Goal: Task Accomplishment & Management: Manage account settings

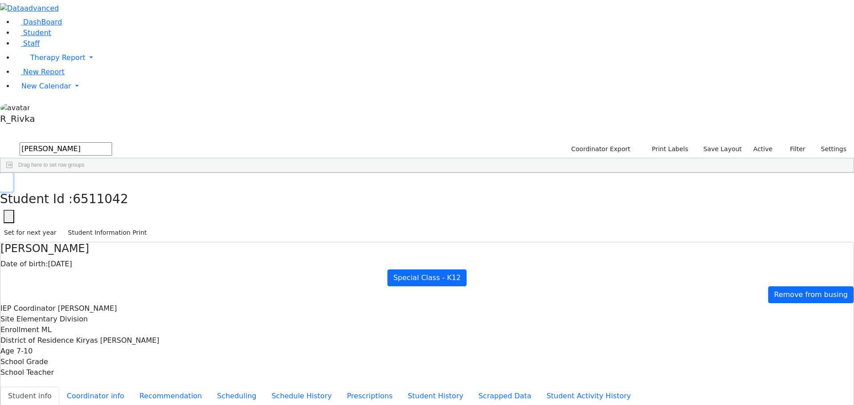
click at [13, 173] on button "button" at bounding box center [6, 182] width 13 height 19
click at [51, 62] on span "New Calendar" at bounding box center [57, 57] width 55 height 8
click at [51, 109] on link "Calendar" at bounding box center [35, 104] width 32 height 11
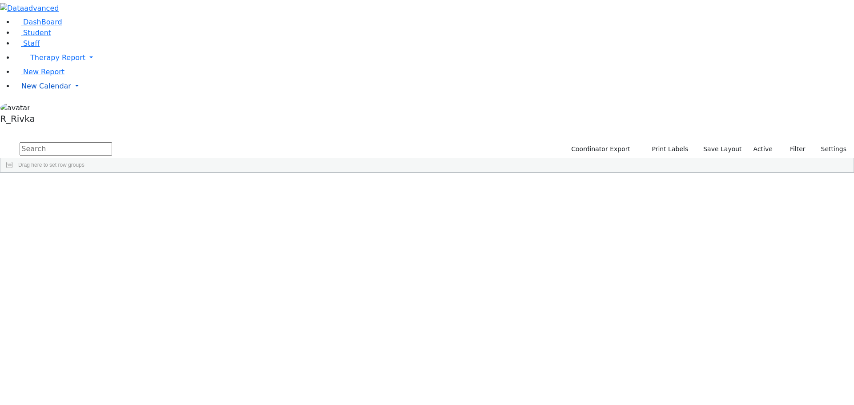
click at [45, 62] on span "New Calendar" at bounding box center [57, 57] width 55 height 8
click at [48, 108] on span "Calendar" at bounding box center [35, 104] width 32 height 8
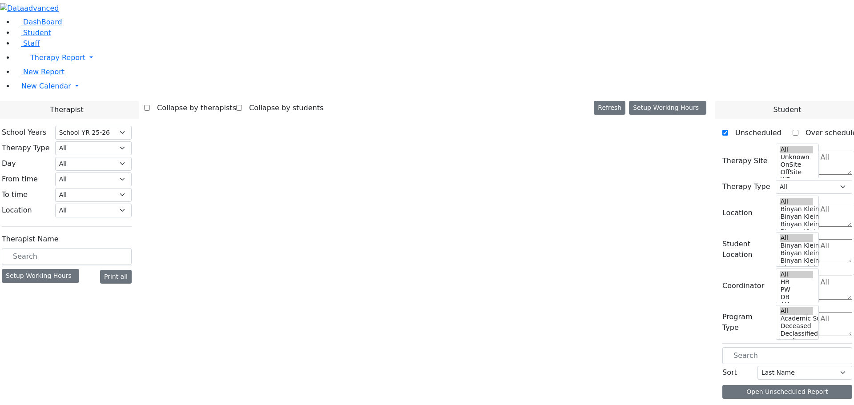
select select "212"
select select "3"
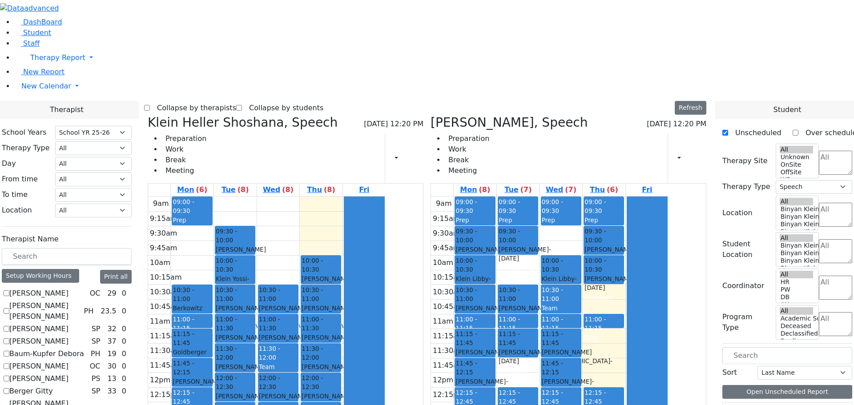
click at [478, 115] on div "Orlian Aviva, Speech 08/28/2025 12:20 PM Preparation Work Break Meeting Print S…" at bounding box center [568, 326] width 283 height 422
click at [430, 115] on span at bounding box center [430, 122] width 0 height 15
click at [478, 115] on div "Orlian Aviva, Speech 08/28/2025 12:20 PM Preparation Work Break Meeting Print S…" at bounding box center [568, 326] width 283 height 422
click at [430, 115] on icon at bounding box center [430, 122] width 0 height 15
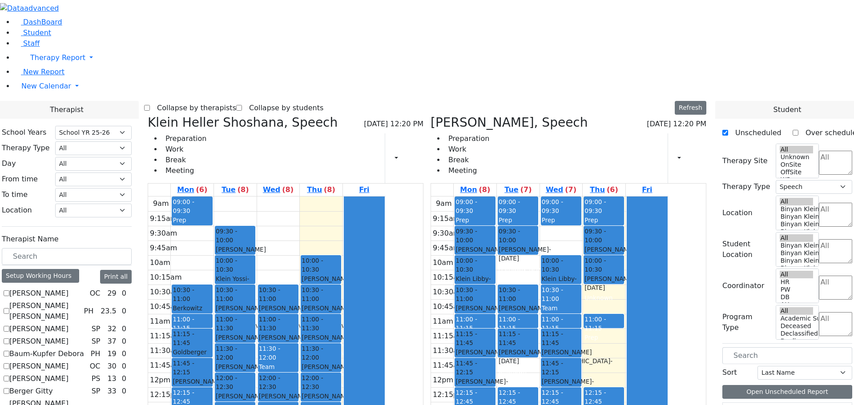
checkbox input "false"
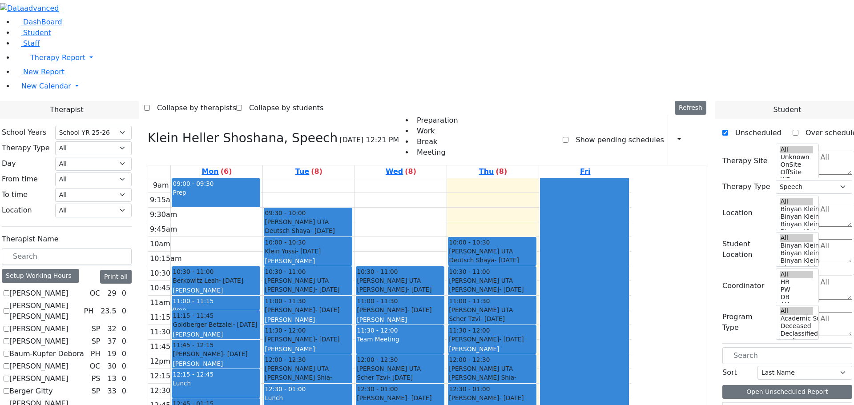
click at [148, 131] on icon at bounding box center [148, 138] width 0 height 15
select select
checkbox input "false"
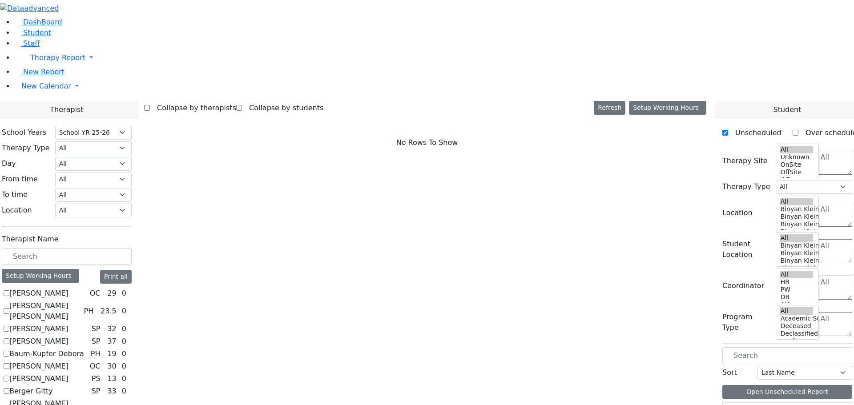
checkbox input "true"
select select "1"
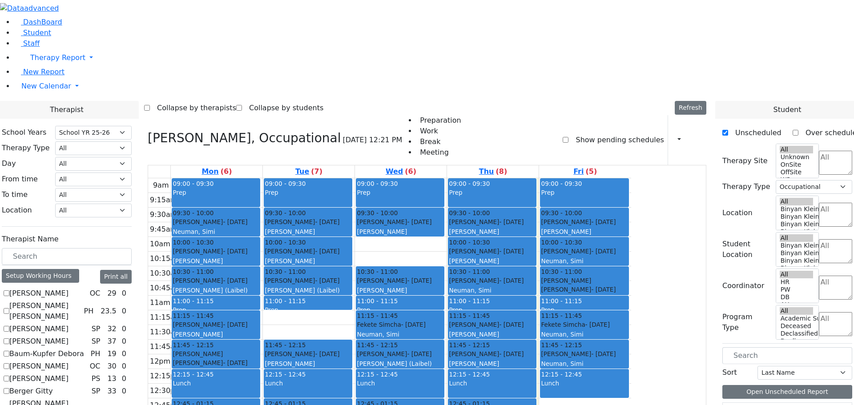
scroll to position [44, 0]
click at [43, 37] on link "Student" at bounding box center [32, 32] width 37 height 8
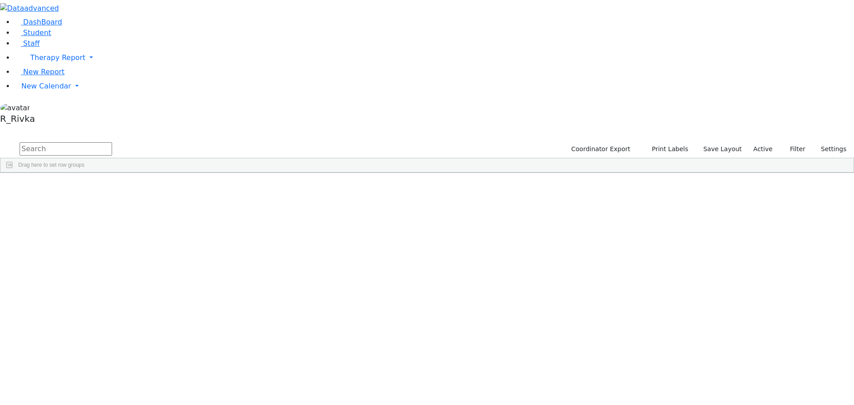
click at [112, 142] on input "text" at bounding box center [66, 148] width 92 height 13
click at [225, 187] on div "[DATE]" at bounding box center [197, 193] width 56 height 12
drag, startPoint x: 325, startPoint y: 83, endPoint x: 329, endPoint y: 82, distance: 4.5
click at [225, 187] on div "09/03/2013" at bounding box center [197, 193] width 56 height 12
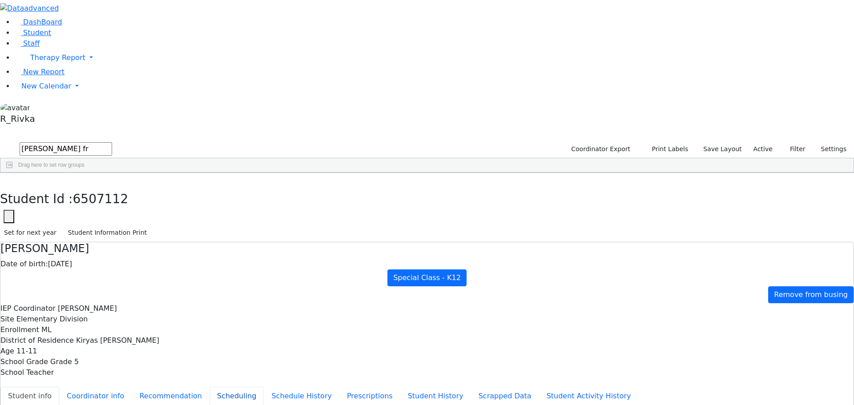
drag, startPoint x: 203, startPoint y: 154, endPoint x: 249, endPoint y: 161, distance: 47.2
click at [209, 387] on button "Scheduling" at bounding box center [236, 396] width 54 height 19
drag, startPoint x: 145, startPoint y: 33, endPoint x: 93, endPoint y: 29, distance: 51.3
click at [93, 29] on div "DashBoard Student Staff Therapy Report Student Old Calendar Report" at bounding box center [427, 256] width 854 height 513
type input "rachel gla"
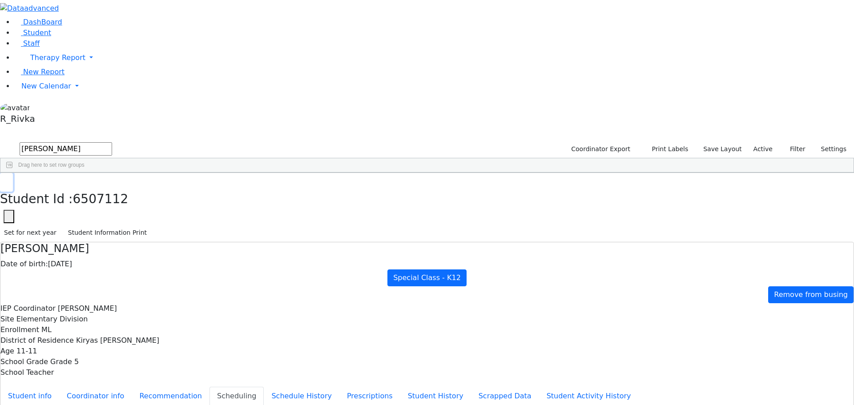
click at [13, 173] on button "button" at bounding box center [6, 182] width 13 height 19
click at [506, 187] on div "Elementary Division" at bounding box center [478, 193] width 56 height 12
click at [4, 180] on use "button" at bounding box center [4, 180] width 0 height 0
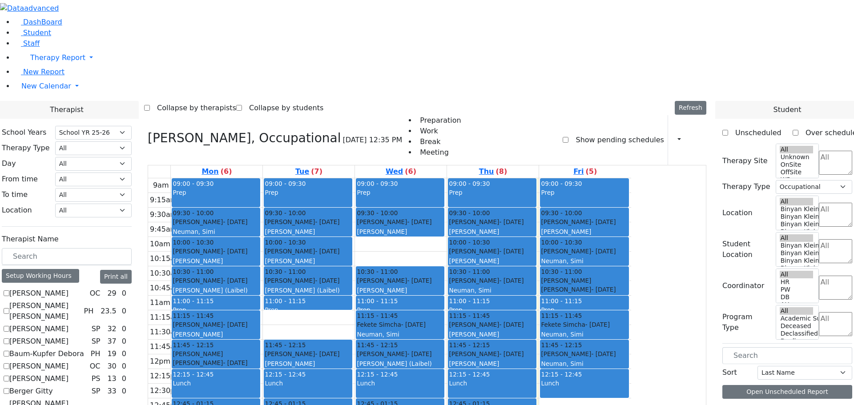
select select "212"
select select "1"
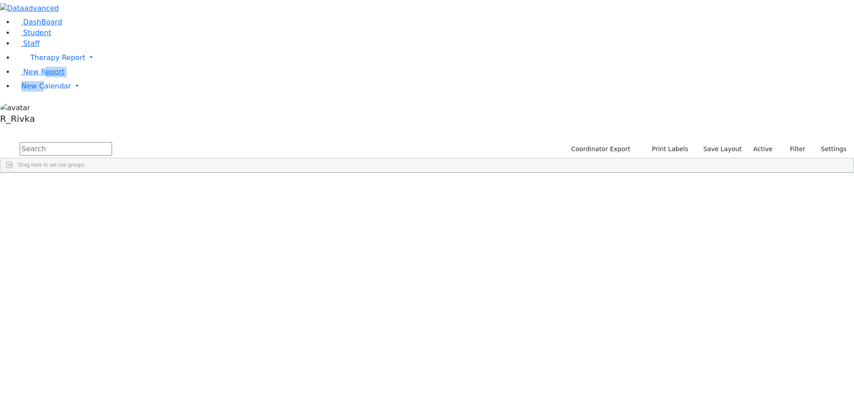
click at [38, 95] on ul "DashBoard Student Staff Therapy Report Student Old" at bounding box center [427, 56] width 854 height 78
click at [52, 67] on link "New Calendar" at bounding box center [434, 58] width 840 height 18
click at [51, 108] on span "Calendar" at bounding box center [35, 104] width 32 height 8
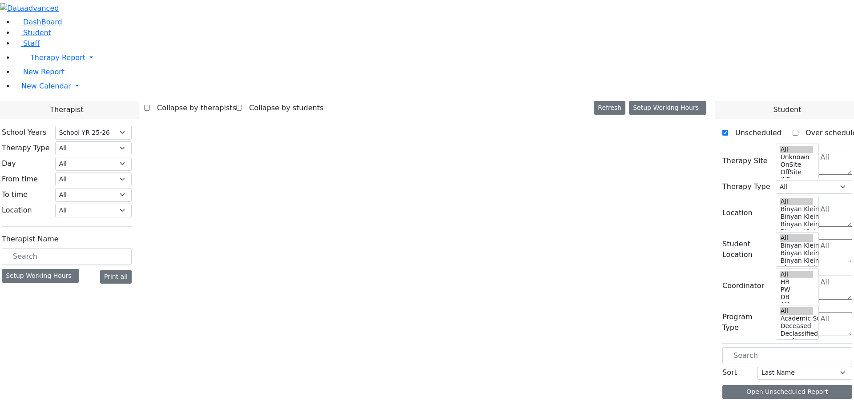
select select "212"
select select "1"
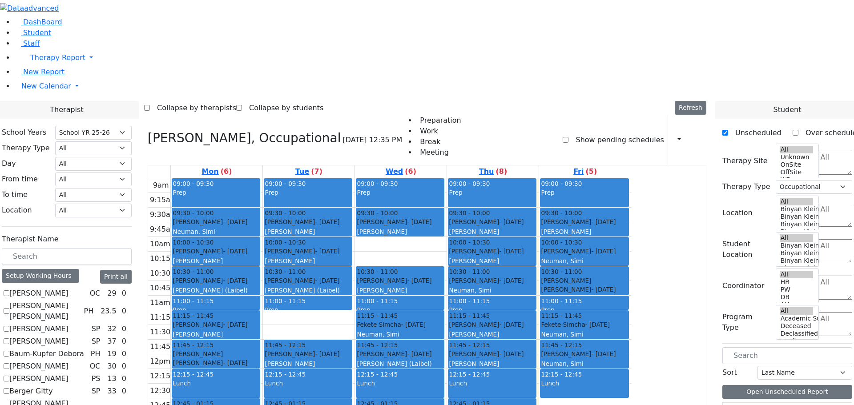
click at [20, 128] on aside "DashBoard Student Staff Therapy Report Student Old Calendar" at bounding box center [427, 64] width 854 height 128
click at [44, 37] on link "Student" at bounding box center [32, 32] width 37 height 8
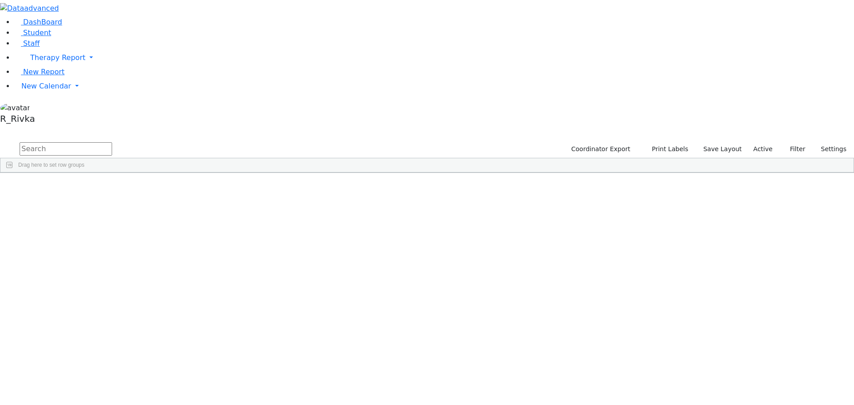
click at [112, 142] on input "text" at bounding box center [66, 148] width 92 height 13
type input "toby f"
click at [113, 187] on div "Friedrich" at bounding box center [85, 193] width 56 height 12
click at [169, 187] on div "Toby" at bounding box center [141, 193] width 56 height 12
click at [169, 187] on div "[PERSON_NAME]" at bounding box center [141, 193] width 56 height 12
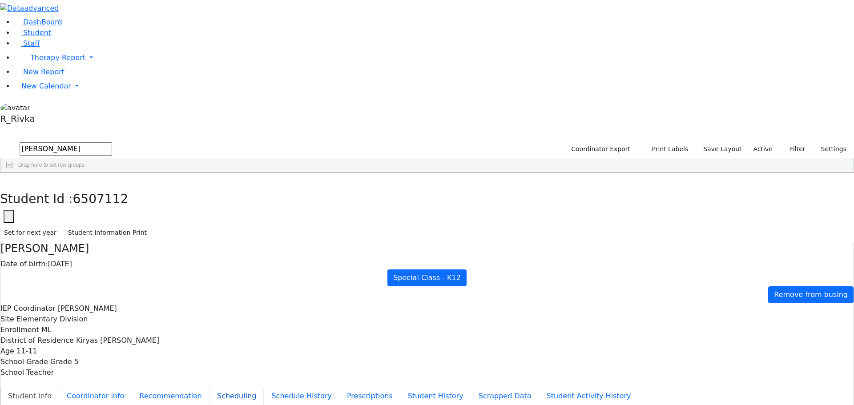
click at [209, 387] on button "Scheduling" at bounding box center [236, 396] width 54 height 19
drag, startPoint x: 127, startPoint y: 190, endPoint x: 133, endPoint y: 189, distance: 6.9
click at [127, 190] on div "6509732 Weinberger Mordechai 10/18/2016 Ziegler, Tzvi AH Itinerant Boys Kiryas …" at bounding box center [422, 224] width 844 height 75
click at [9, 180] on icon "button" at bounding box center [6, 182] width 5 height 5
click at [42, 62] on span "New Calendar" at bounding box center [57, 57] width 55 height 8
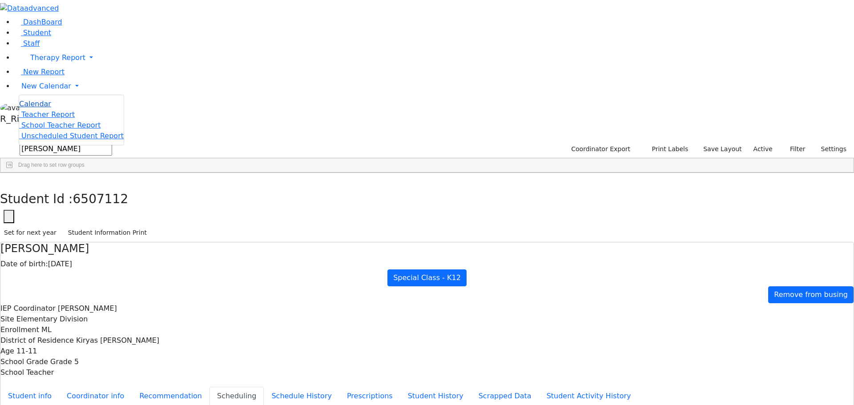
click at [51, 108] on span "Calendar" at bounding box center [35, 104] width 32 height 8
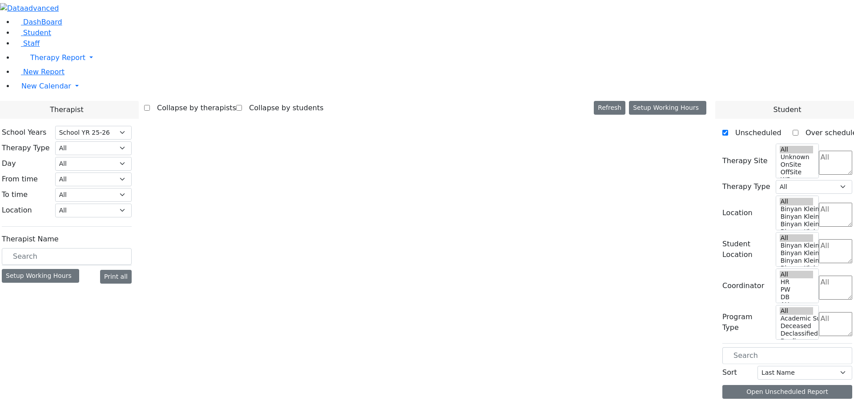
select select "212"
select select "1"
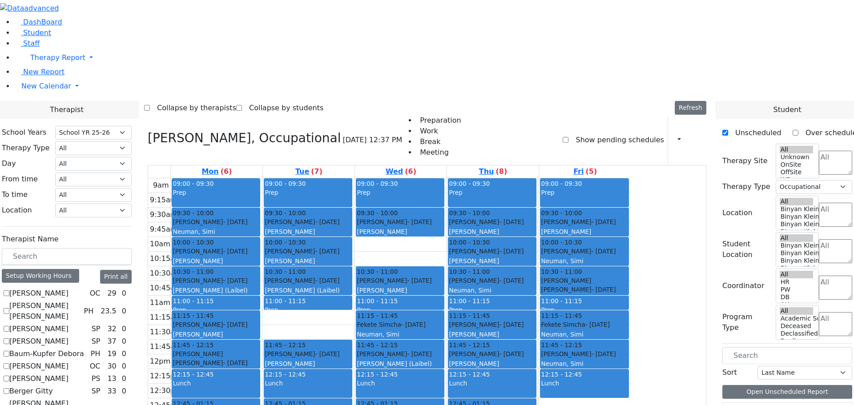
click at [68, 288] on label "[PERSON_NAME]" at bounding box center [38, 293] width 59 height 11
click at [9, 290] on input "[PERSON_NAME]" at bounding box center [7, 293] width 6 height 6
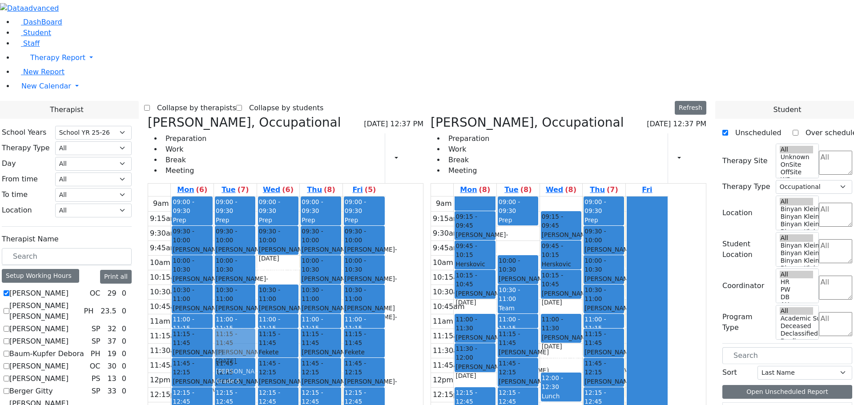
drag, startPoint x: 559, startPoint y: 106, endPoint x: 335, endPoint y: 211, distance: 247.9
click at [335, 211] on div "Brown Darlene, Occupational 08/28/2025 12:37 PM Preparation Work Break Meeting …" at bounding box center [427, 332] width 566 height 434
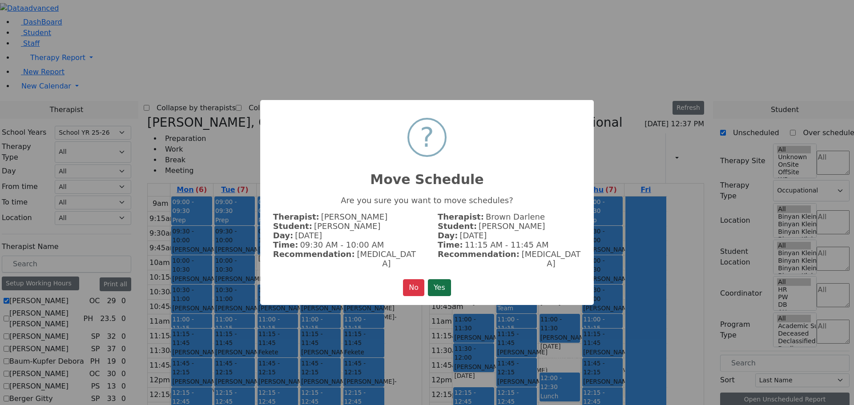
click at [446, 279] on button "Yes" at bounding box center [439, 287] width 23 height 17
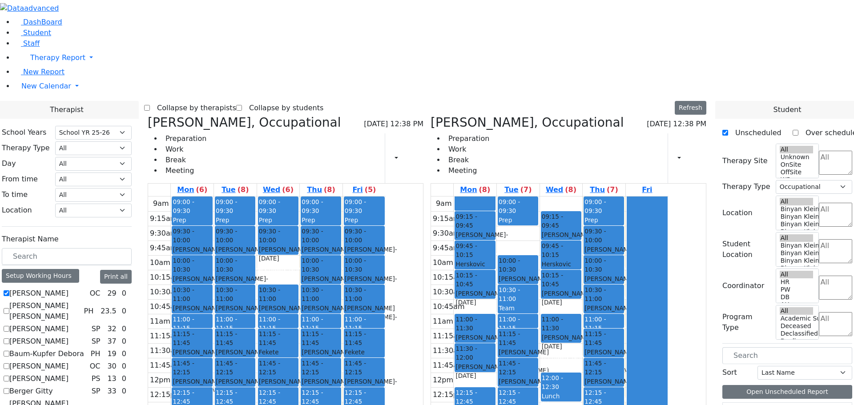
drag, startPoint x: 659, startPoint y: 328, endPoint x: 382, endPoint y: 360, distance: 278.0
click at [382, 360] on div "Brown Darlene, Occupational 08/28/2025 12:38 PM Preparation Work Break Meeting …" at bounding box center [427, 332] width 566 height 434
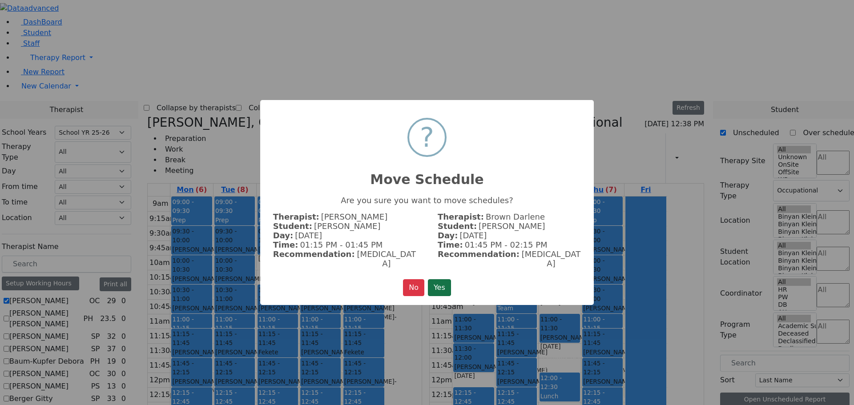
click at [444, 280] on button "Yes" at bounding box center [439, 287] width 23 height 17
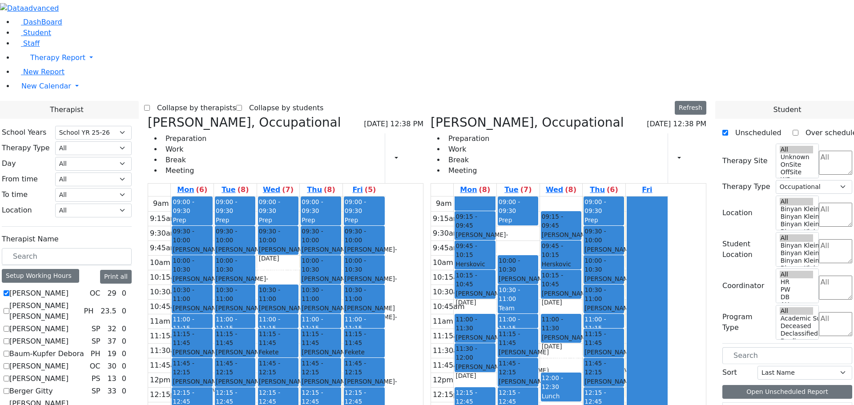
click at [484, 115] on h3 "Abramczyk ZC, Occupational" at bounding box center [526, 122] width 193 height 15
click at [430, 115] on span at bounding box center [430, 122] width 0 height 15
click at [430, 115] on icon at bounding box center [430, 122] width 0 height 15
checkbox input "false"
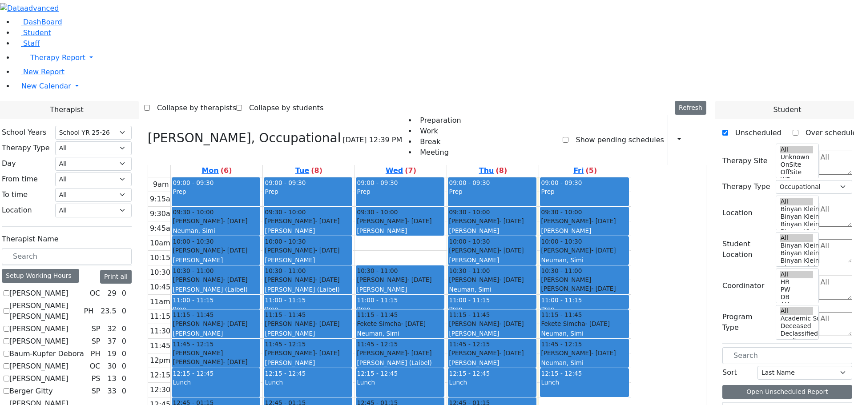
scroll to position [2, 0]
click at [21, 37] on link "Student" at bounding box center [32, 32] width 37 height 8
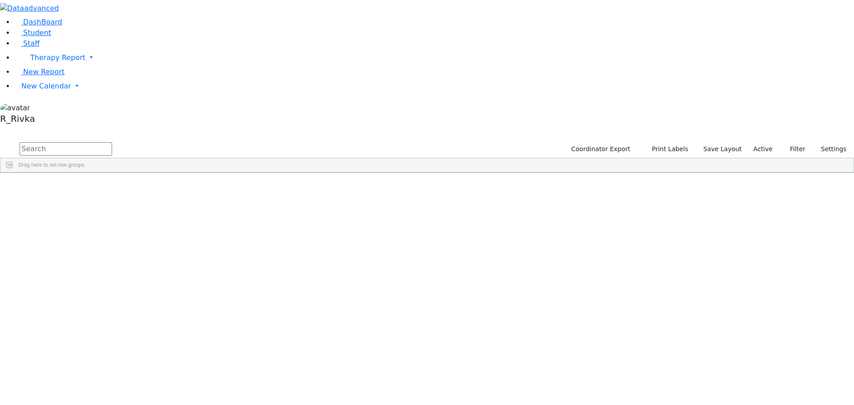
click at [112, 142] on input "text" at bounding box center [66, 148] width 92 height 13
type input "joe kau"
click at [169, 200] on div "Joel" at bounding box center [141, 206] width 56 height 12
click at [281, 200] on div "Kramer Bluma" at bounding box center [253, 206] width 56 height 12
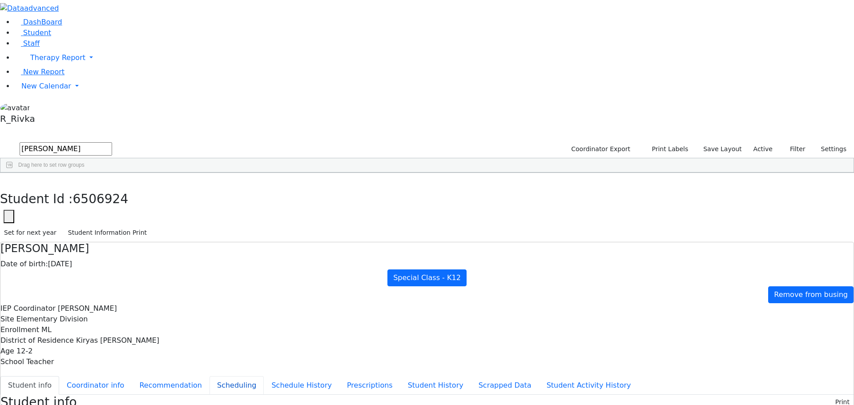
click at [209, 376] on button "Scheduling" at bounding box center [236, 385] width 54 height 19
click at [47, 62] on span "New Calendar" at bounding box center [57, 57] width 55 height 8
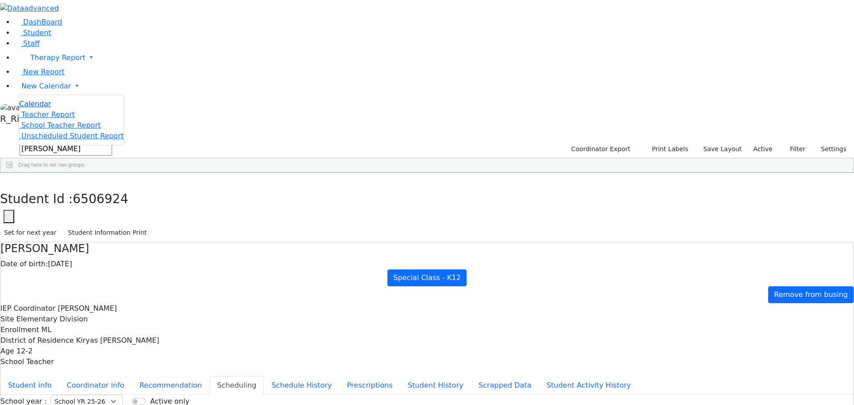
click at [49, 108] on span "Calendar" at bounding box center [35, 104] width 32 height 8
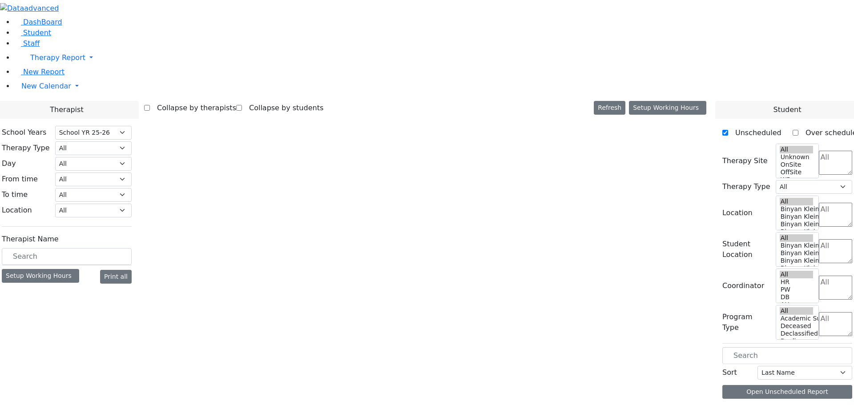
select select "212"
select select "1"
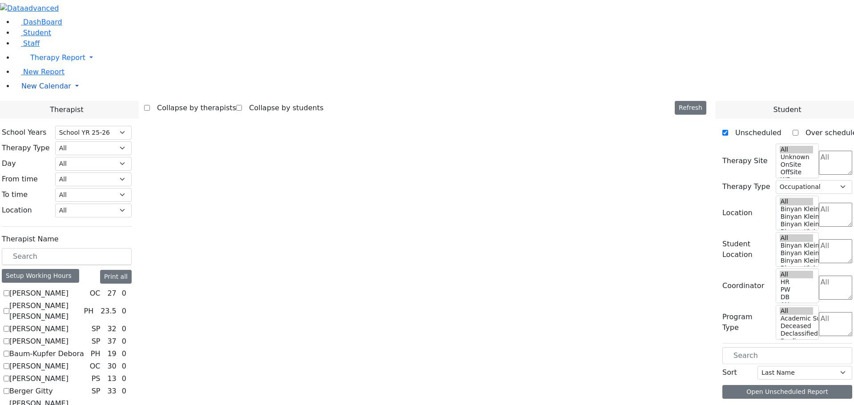
click at [32, 62] on span "New Calendar" at bounding box center [57, 57] width 55 height 8
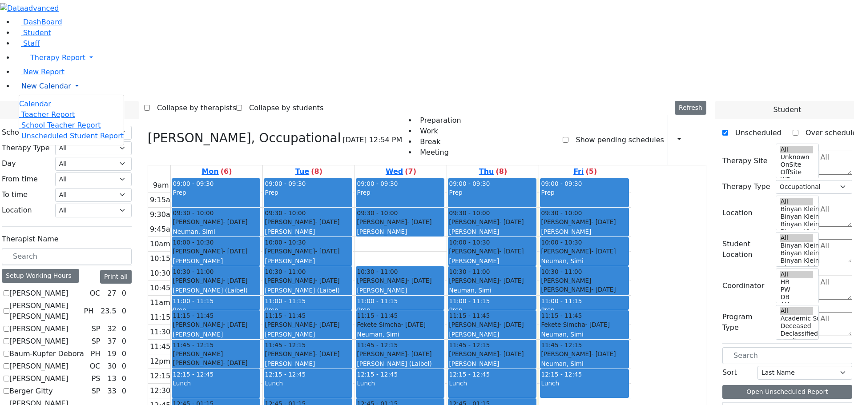
scroll to position [44, 0]
click at [32, 37] on span "Student" at bounding box center [37, 32] width 28 height 8
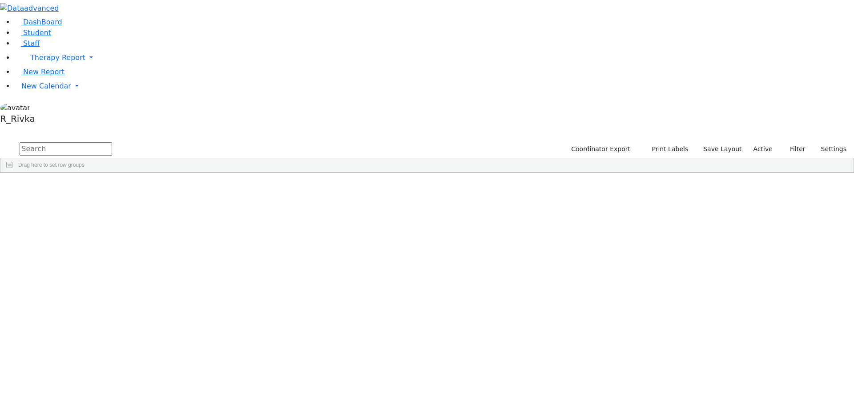
drag, startPoint x: 139, startPoint y: 28, endPoint x: 125, endPoint y: 41, distance: 18.9
click at [112, 142] on input "text" at bounding box center [66, 148] width 92 height 13
click at [112, 142] on input "[PERSON_NAME]" at bounding box center [66, 148] width 92 height 13
type input "[PERSON_NAME]"
click at [169, 200] on div "[PERSON_NAME]" at bounding box center [141, 206] width 56 height 12
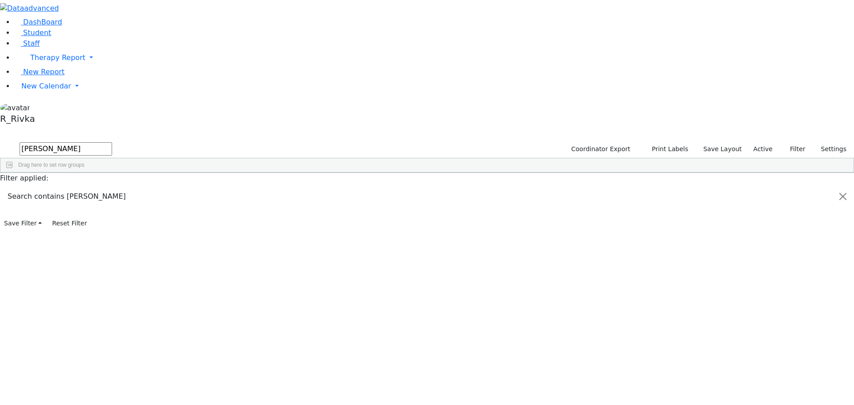
click at [169, 200] on div "[PERSON_NAME]" at bounding box center [141, 206] width 56 height 12
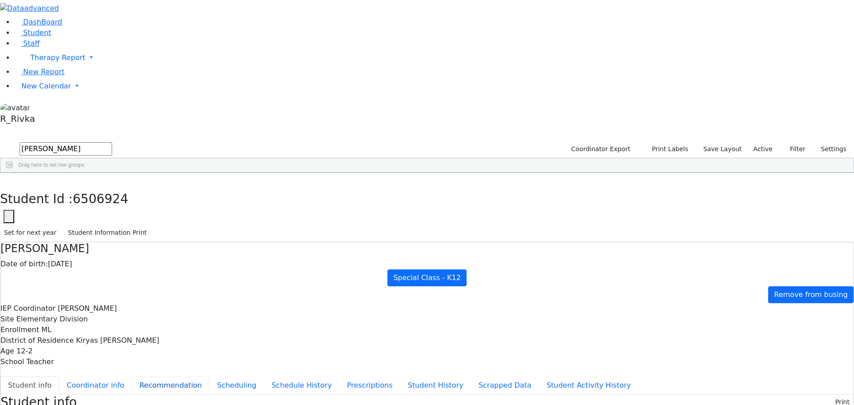
click at [209, 376] on button "Recommendation" at bounding box center [171, 385] width 78 height 19
checkbox input "true"
click at [4, 180] on use "button" at bounding box center [4, 180] width 0 height 0
click at [394, 200] on div "Special Class - K12" at bounding box center [365, 206] width 56 height 12
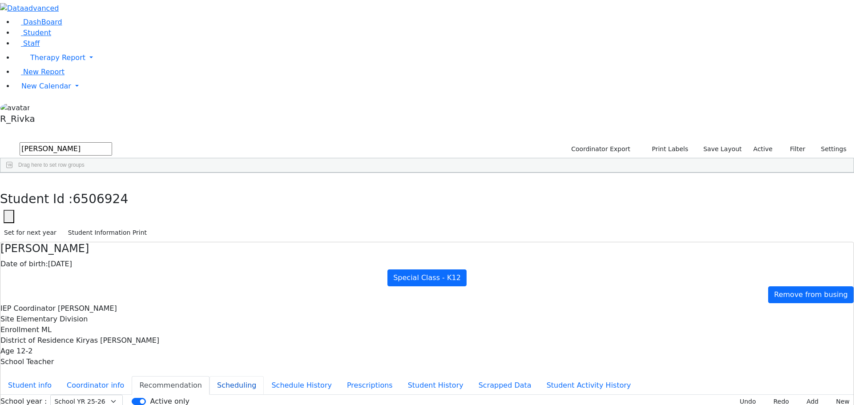
click at [209, 376] on button "Scheduling" at bounding box center [236, 385] width 54 height 19
click at [228, 376] on button "Scheduling" at bounding box center [236, 385] width 54 height 19
click at [209, 376] on button "Recommendation" at bounding box center [171, 385] width 78 height 19
click at [123, 395] on select "Select School YR Summer YR 25 School YR 25-26 Summer YR 25 School YR 24-25 Summ…" at bounding box center [86, 402] width 72 height 14
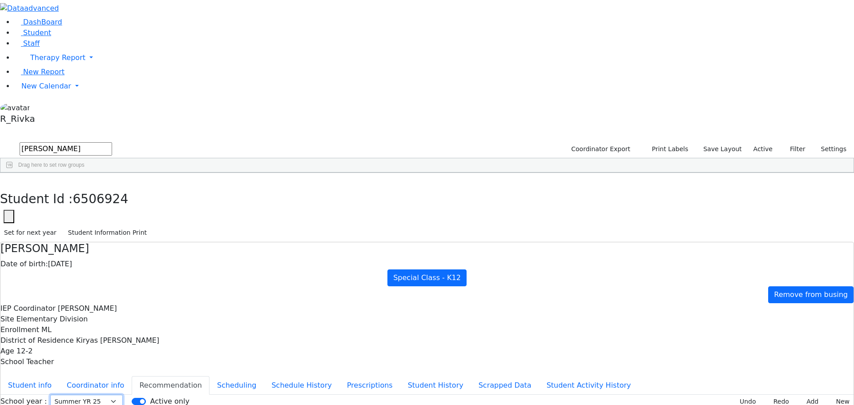
click at [123, 395] on select "Select School YR Summer YR 25 School YR 25-26 Summer YR 25 School YR 24-25 Summ…" at bounding box center [86, 402] width 72 height 14
select select "-1"
click at [123, 395] on select "Select School YR Summer YR 25 School YR 25-26 Summer YR 25 School YR 24-25 Summ…" at bounding box center [86, 402] width 72 height 14
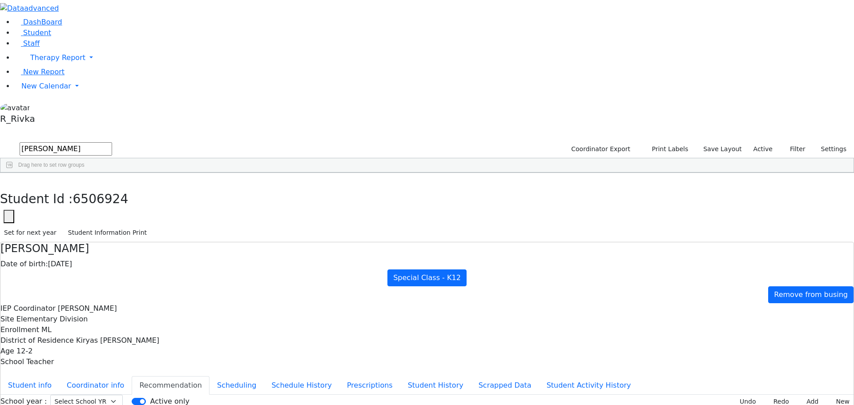
click at [209, 376] on button "Recommendation" at bounding box center [171, 385] width 78 height 19
click at [120, 187] on div "6511137 Kaufman Jacob 02/16/2021 Horowitz Shira PW The Preschool Itinerant Kiry…" at bounding box center [422, 212] width 844 height 50
click at [13, 173] on button "button" at bounding box center [6, 182] width 13 height 19
click at [112, 142] on input "[PERSON_NAME]" at bounding box center [66, 148] width 92 height 13
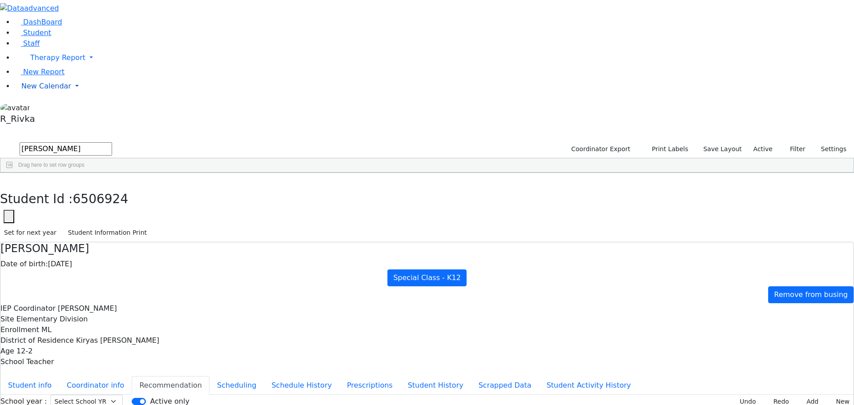
click at [45, 62] on span "New Calendar" at bounding box center [57, 57] width 55 height 8
click at [40, 108] on span "Calendar" at bounding box center [35, 104] width 32 height 8
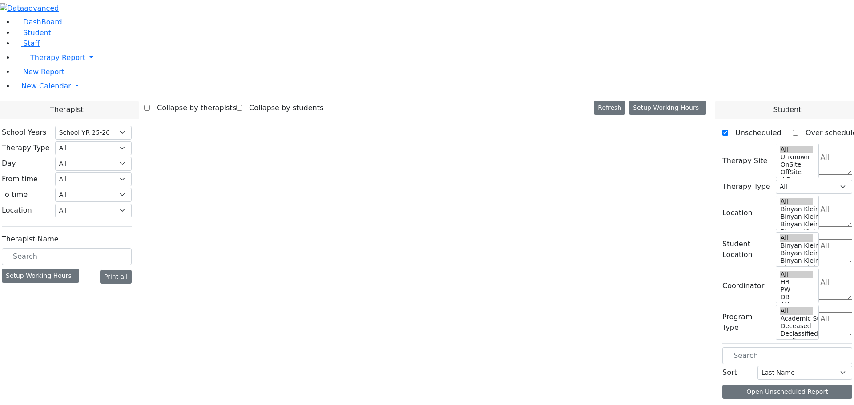
select select "212"
select select "1"
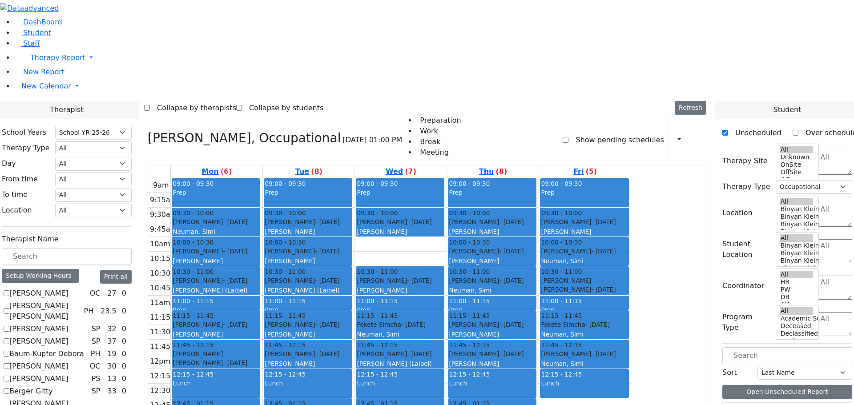
scroll to position [89, 0]
checkbox input "false"
select select
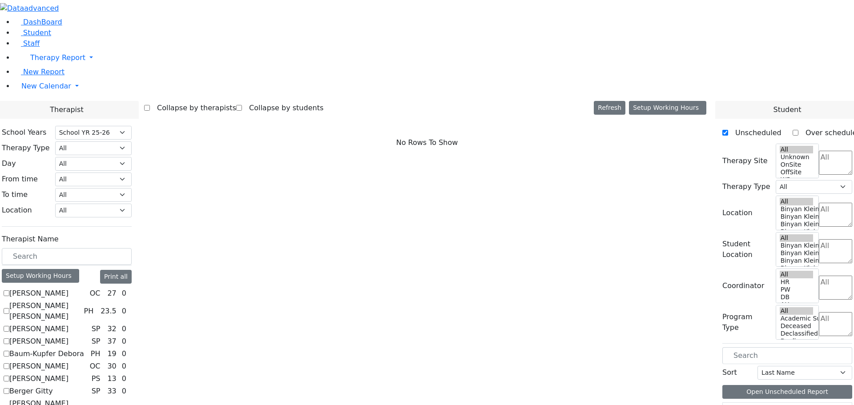
scroll to position [689, 0]
checkbox input "true"
select select "2"
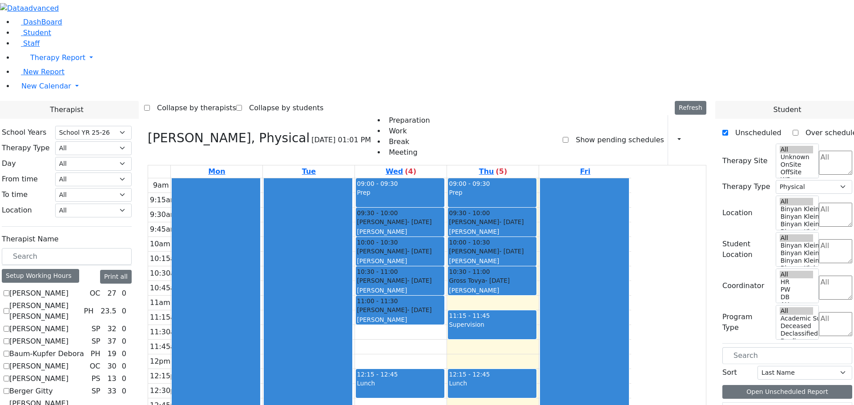
scroll to position [89, 0]
checkbox input "true"
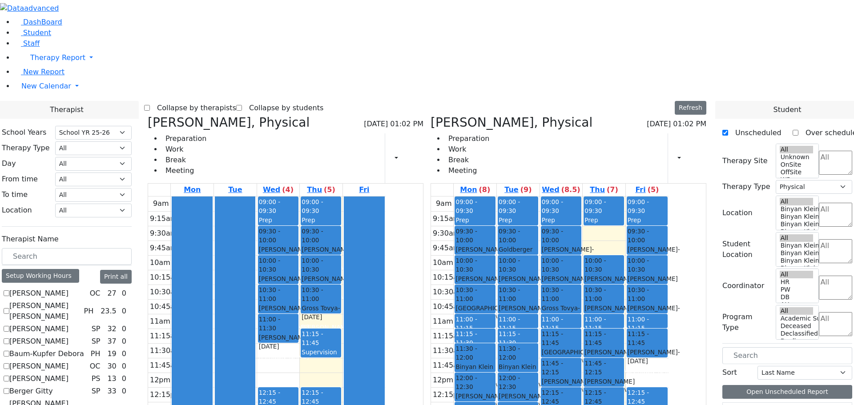
scroll to position [578, 0]
checkbox input "true"
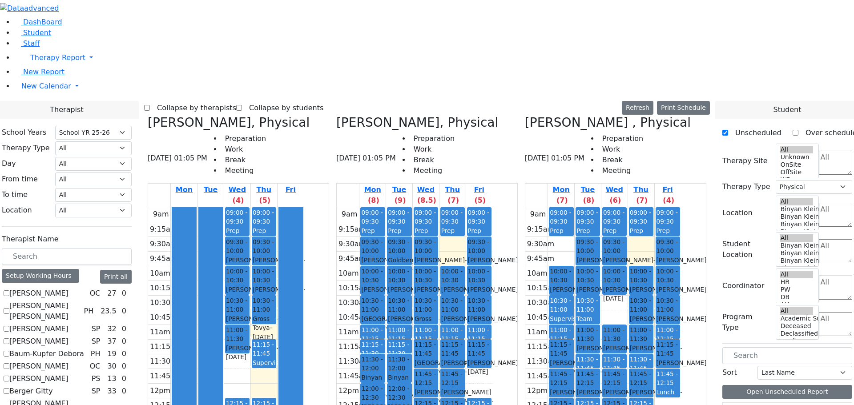
click at [148, 115] on icon at bounding box center [148, 122] width 0 height 15
checkbox input "false"
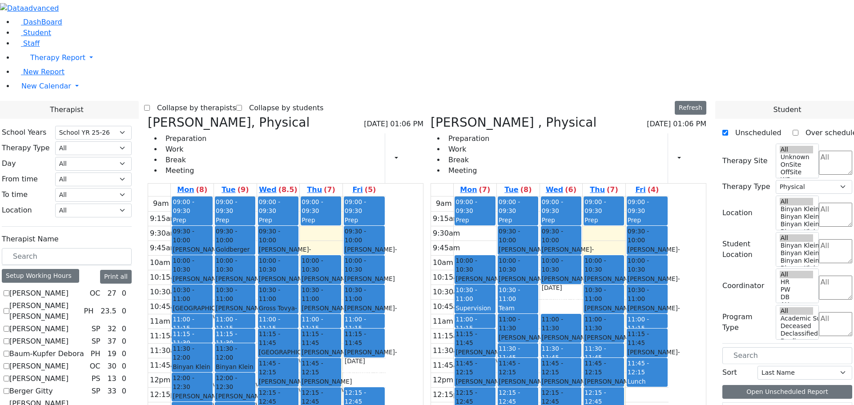
click at [148, 115] on icon at bounding box center [148, 122] width 0 height 15
checkbox input "false"
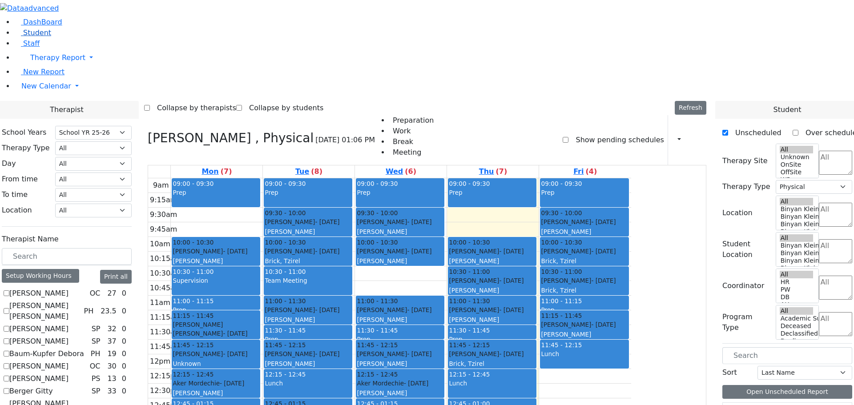
click at [29, 37] on span "Student" at bounding box center [37, 32] width 28 height 8
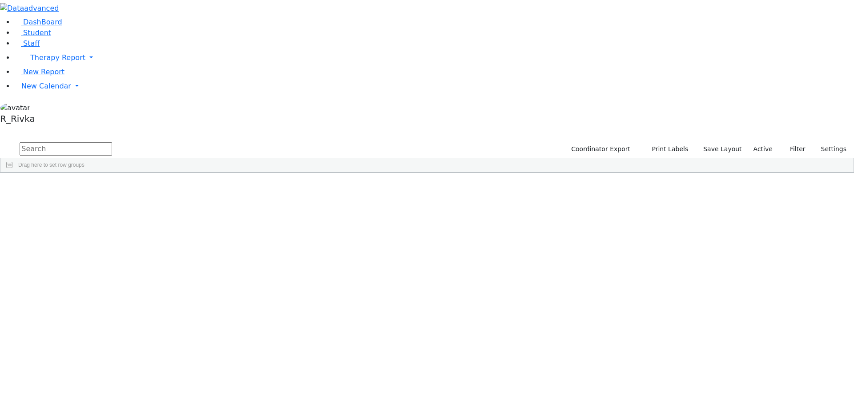
click at [112, 142] on input "text" at bounding box center [66, 148] width 92 height 13
type input "[PERSON_NAME]"
click at [113, 200] on div "[PERSON_NAME]" at bounding box center [85, 206] width 56 height 12
click at [281, 200] on div "[PERSON_NAME]" at bounding box center [253, 206] width 56 height 12
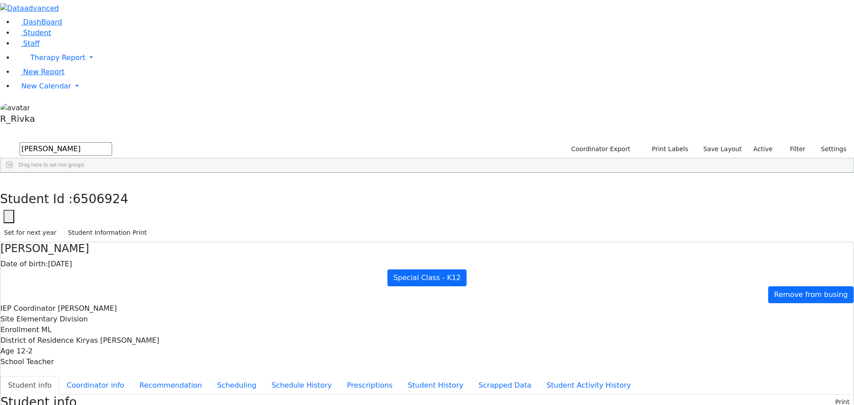
scroll to position [44, 0]
click at [209, 376] on button "Scheduling" at bounding box center [236, 385] width 54 height 19
